Goal: Navigation & Orientation: Find specific page/section

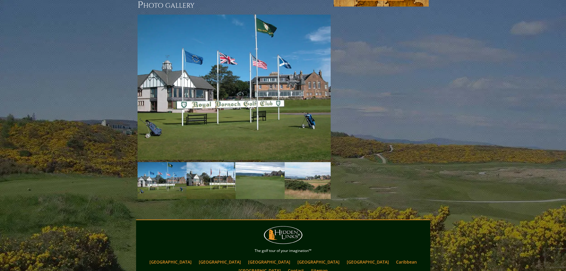
scroll to position [416, 0]
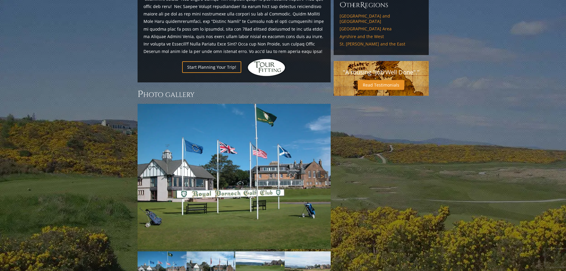
click at [247, 141] on img at bounding box center [234, 176] width 193 height 145
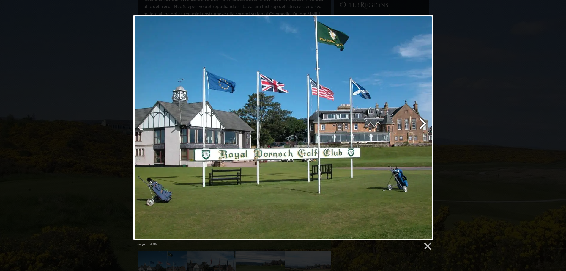
click at [424, 123] on link at bounding box center [337, 127] width 192 height 225
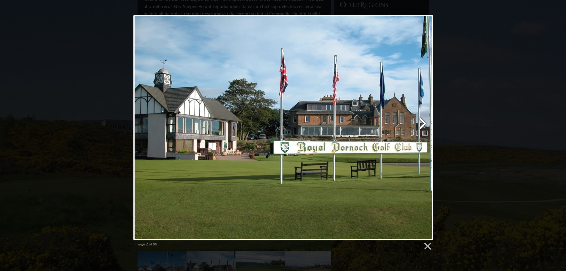
click at [424, 123] on link at bounding box center [337, 127] width 192 height 225
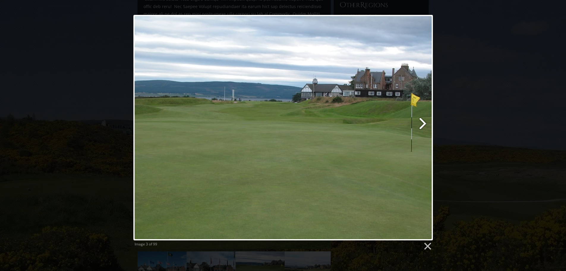
click at [424, 123] on link at bounding box center [337, 127] width 192 height 225
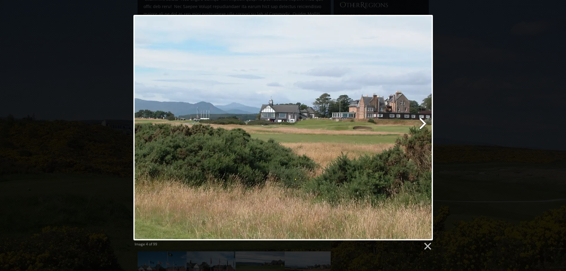
click at [424, 123] on link at bounding box center [337, 127] width 192 height 225
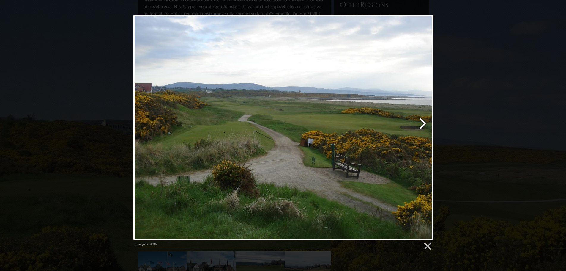
click at [424, 123] on link at bounding box center [337, 127] width 192 height 225
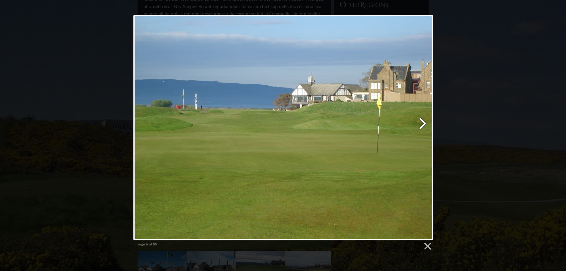
click at [424, 123] on link at bounding box center [337, 127] width 192 height 225
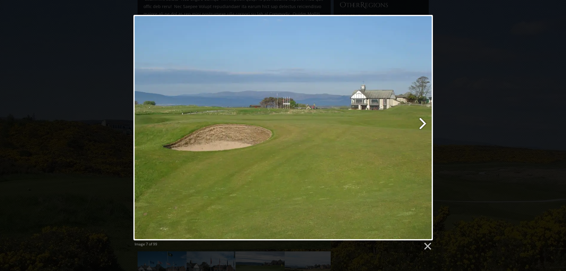
click at [424, 123] on link at bounding box center [337, 127] width 192 height 225
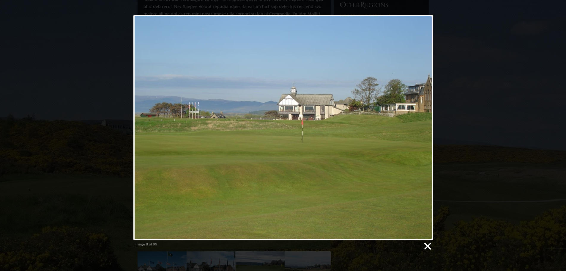
click at [425, 246] on link at bounding box center [427, 246] width 9 height 9
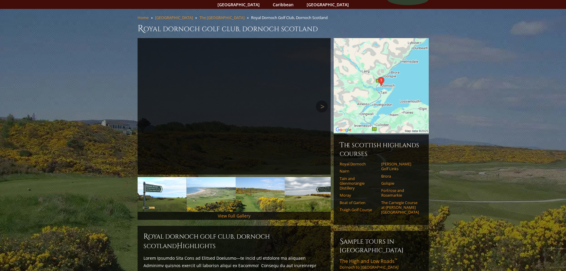
scroll to position [0, 0]
